Goal: Navigation & Orientation: Find specific page/section

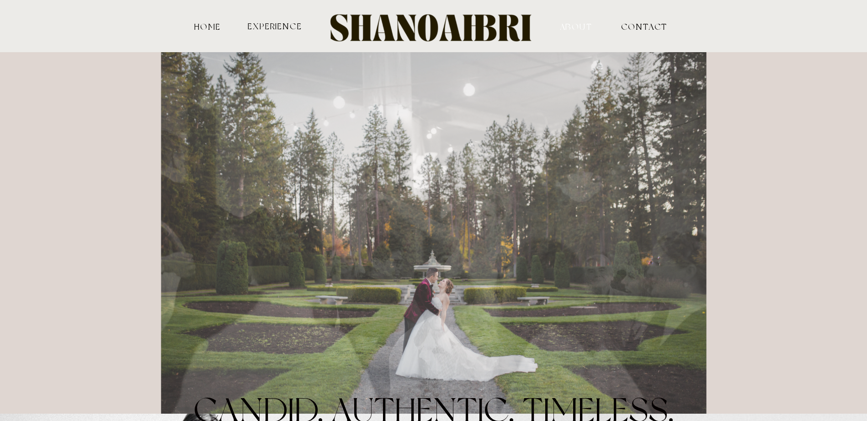
click at [576, 28] on nav "ABOUT" at bounding box center [576, 26] width 90 height 8
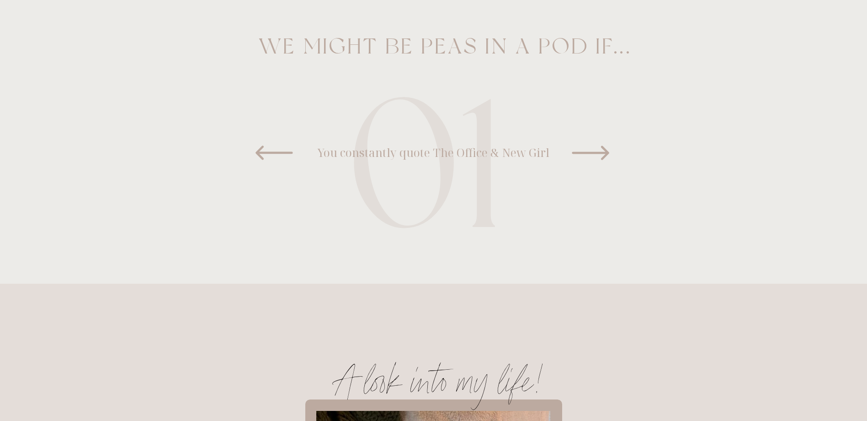
scroll to position [645, 0]
click at [602, 154] on icon at bounding box center [591, 151] width 46 height 46
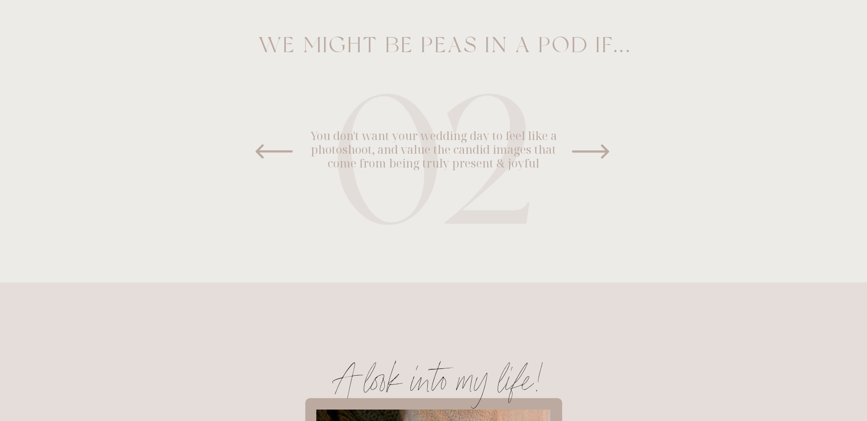
click at [601, 152] on icon at bounding box center [590, 151] width 37 height 14
click at [600, 149] on icon at bounding box center [591, 151] width 46 height 46
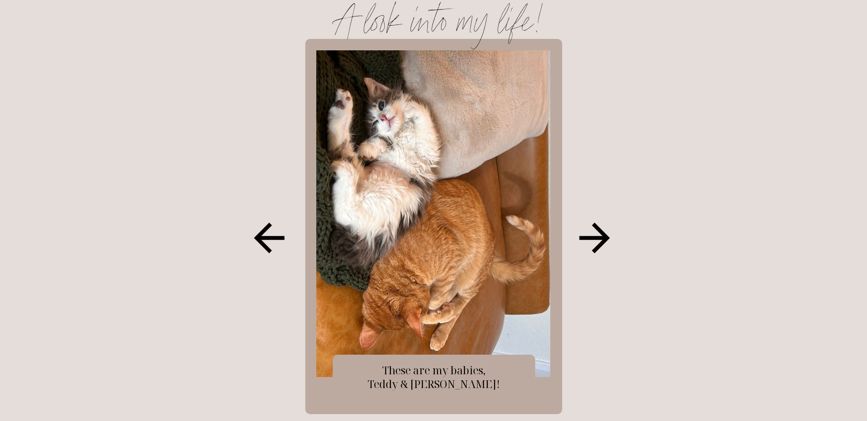
scroll to position [1011, 0]
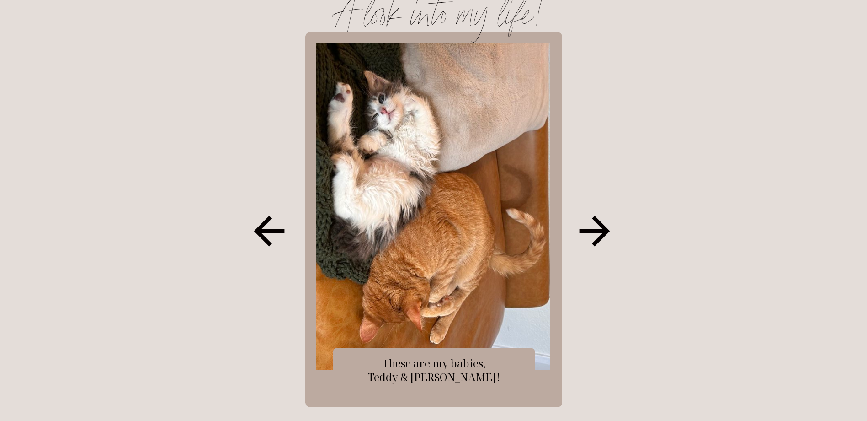
click at [603, 229] on icon at bounding box center [594, 231] width 31 height 31
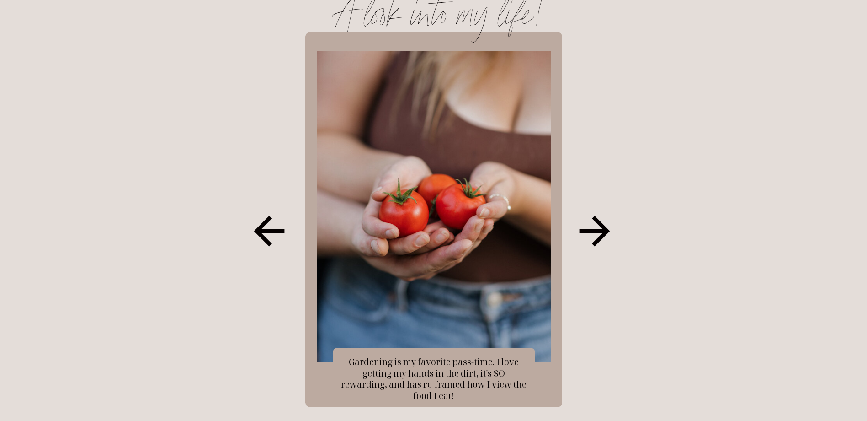
click at [603, 229] on icon at bounding box center [594, 231] width 31 height 31
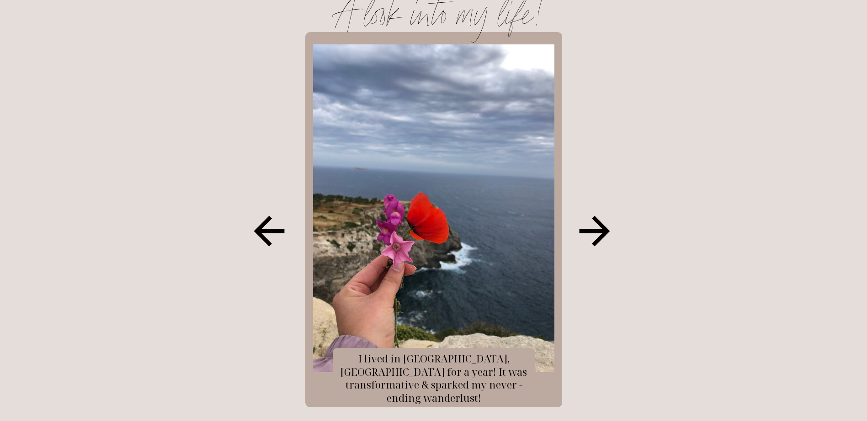
click at [603, 229] on icon at bounding box center [594, 231] width 31 height 31
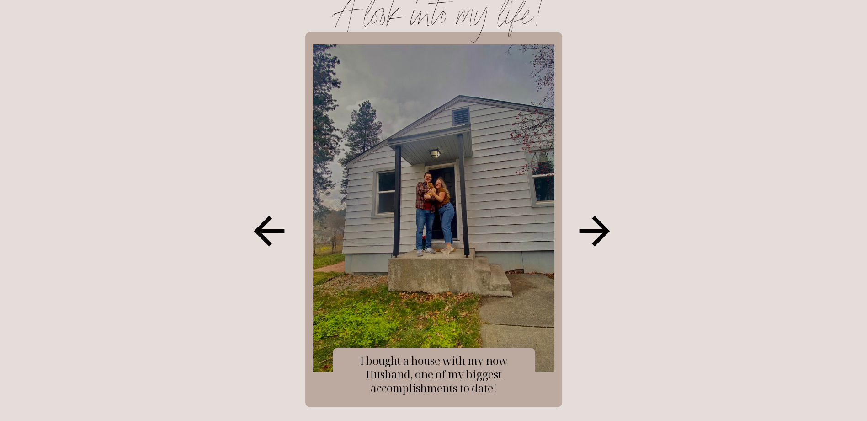
click at [602, 229] on icon at bounding box center [594, 231] width 31 height 31
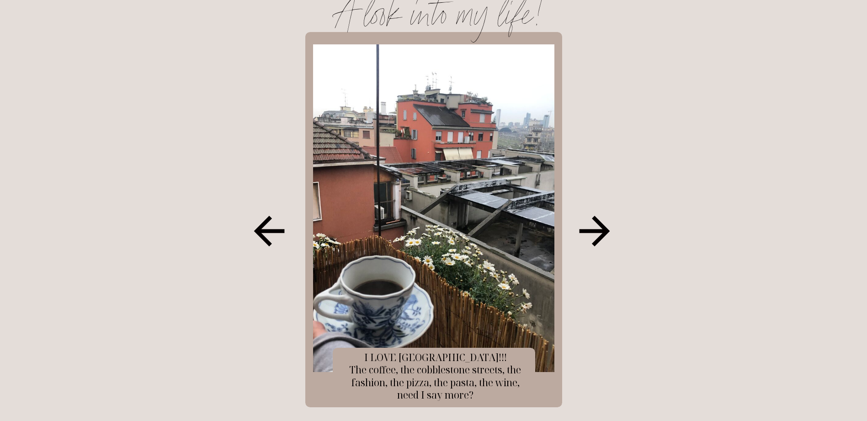
click at [602, 230] on icon at bounding box center [594, 231] width 31 height 31
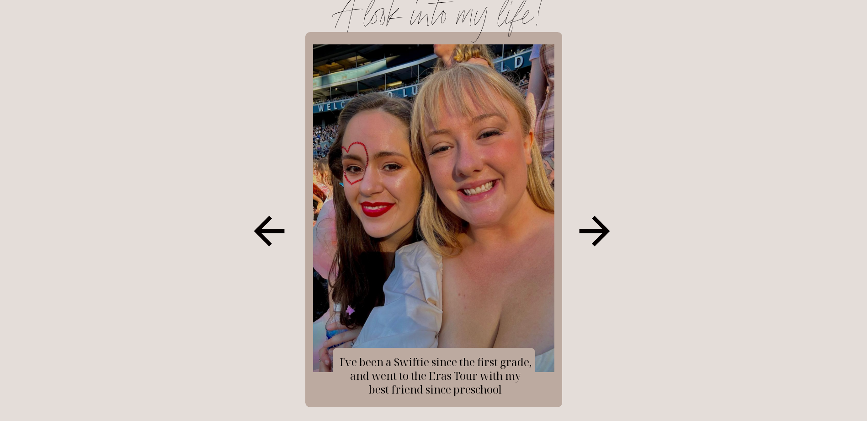
click at [602, 230] on icon at bounding box center [594, 231] width 31 height 31
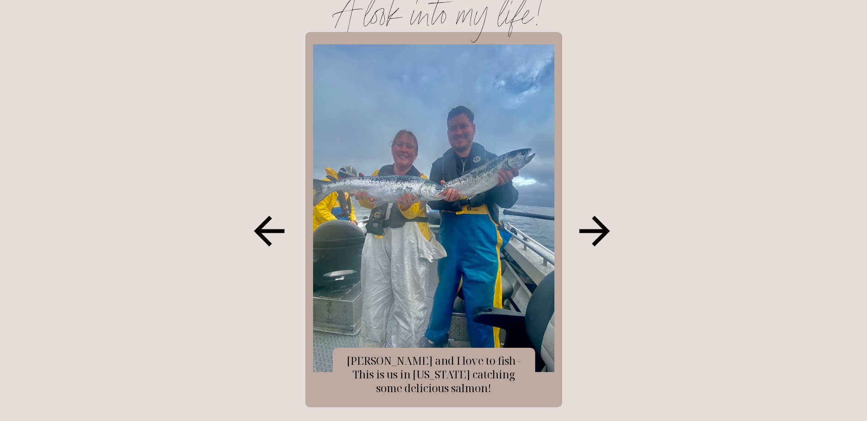
click at [602, 230] on icon at bounding box center [594, 231] width 31 height 31
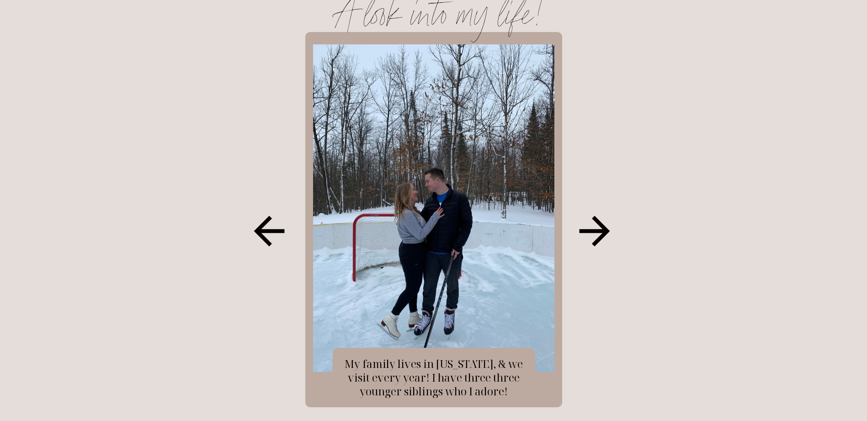
click at [275, 235] on icon at bounding box center [269, 231] width 46 height 46
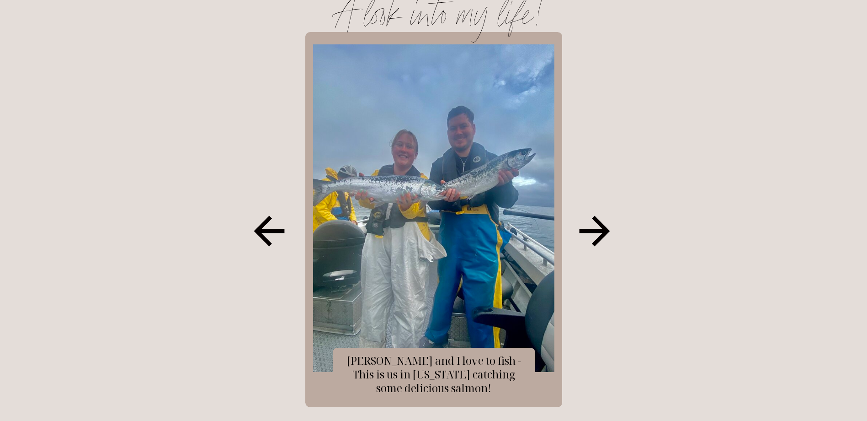
click at [606, 225] on icon at bounding box center [595, 231] width 46 height 46
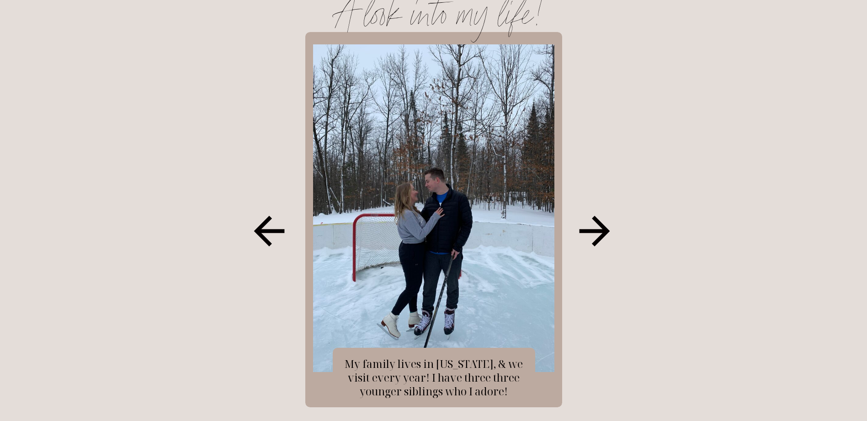
click at [606, 225] on icon at bounding box center [595, 231] width 46 height 46
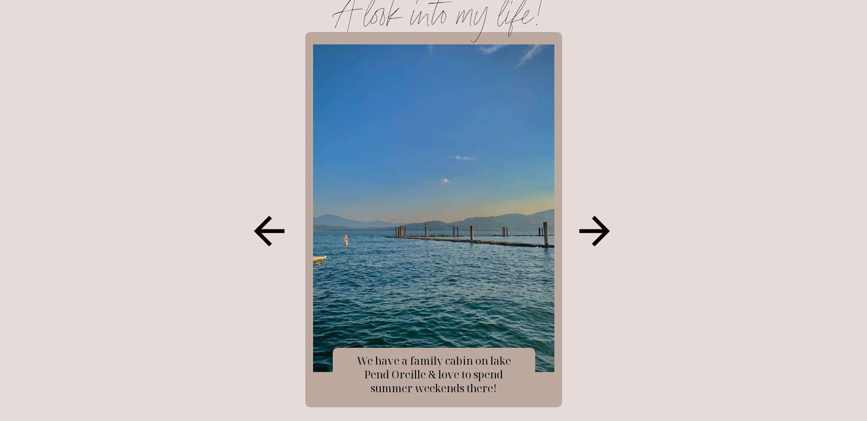
click at [606, 225] on icon at bounding box center [595, 231] width 46 height 46
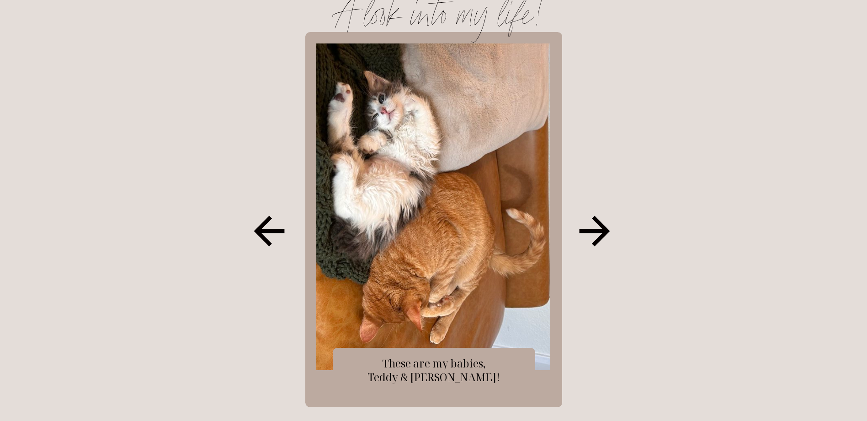
click at [606, 225] on icon at bounding box center [595, 231] width 46 height 46
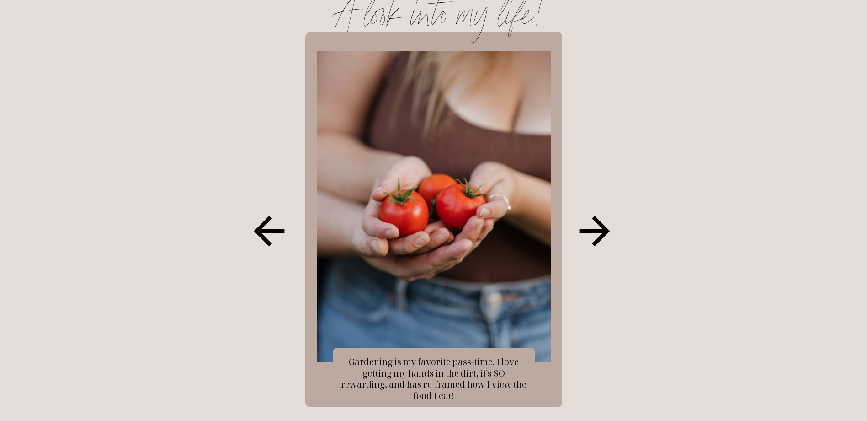
click at [606, 225] on icon at bounding box center [595, 231] width 46 height 46
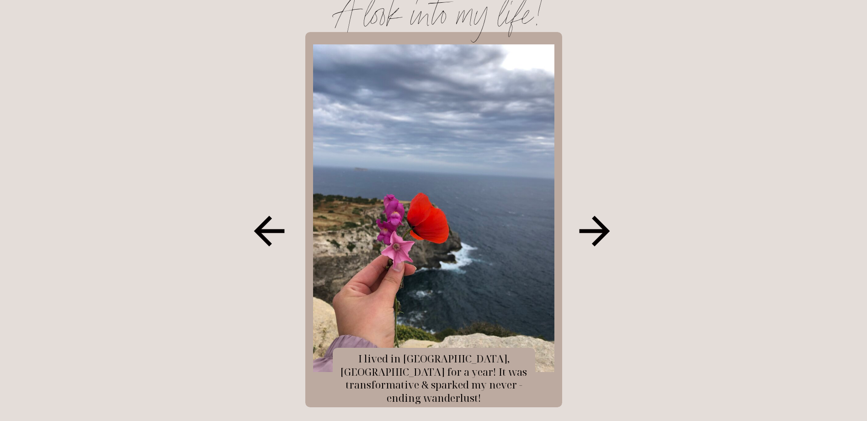
click at [606, 225] on icon at bounding box center [595, 231] width 46 height 46
